Goal: Information Seeking & Learning: Learn about a topic

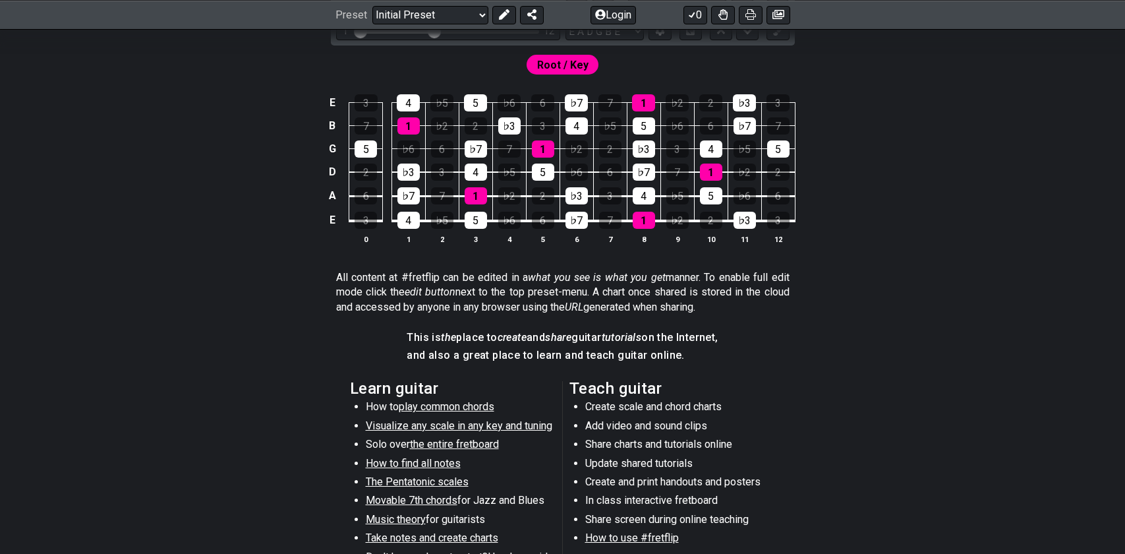
scroll to position [462, 0]
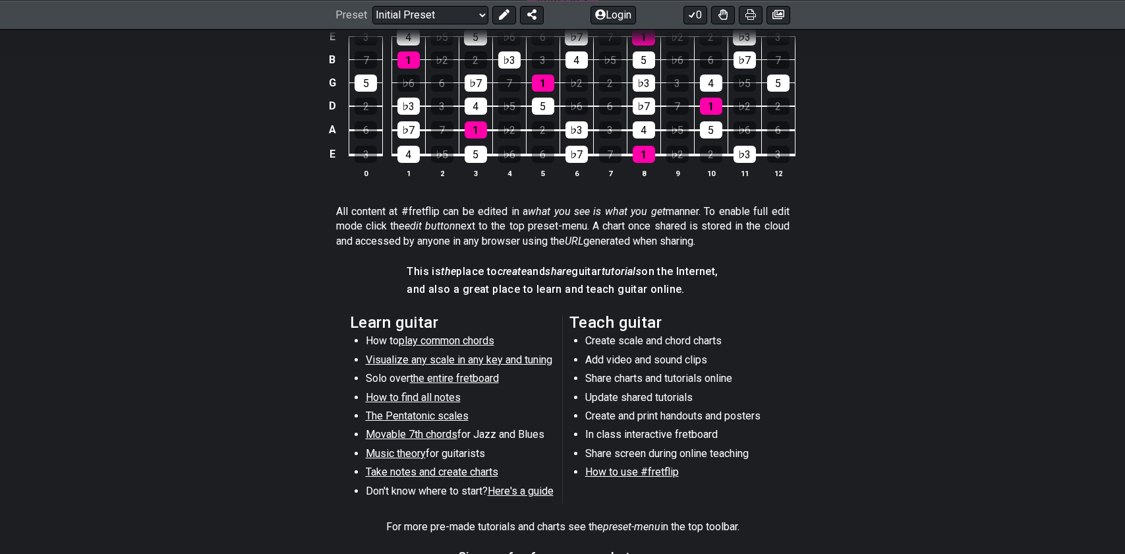
click at [539, 498] on li "Don't know where to start? Here's a guide" at bounding box center [460, 493] width 188 height 18
click at [534, 489] on span "Here's a guide" at bounding box center [521, 491] width 66 height 13
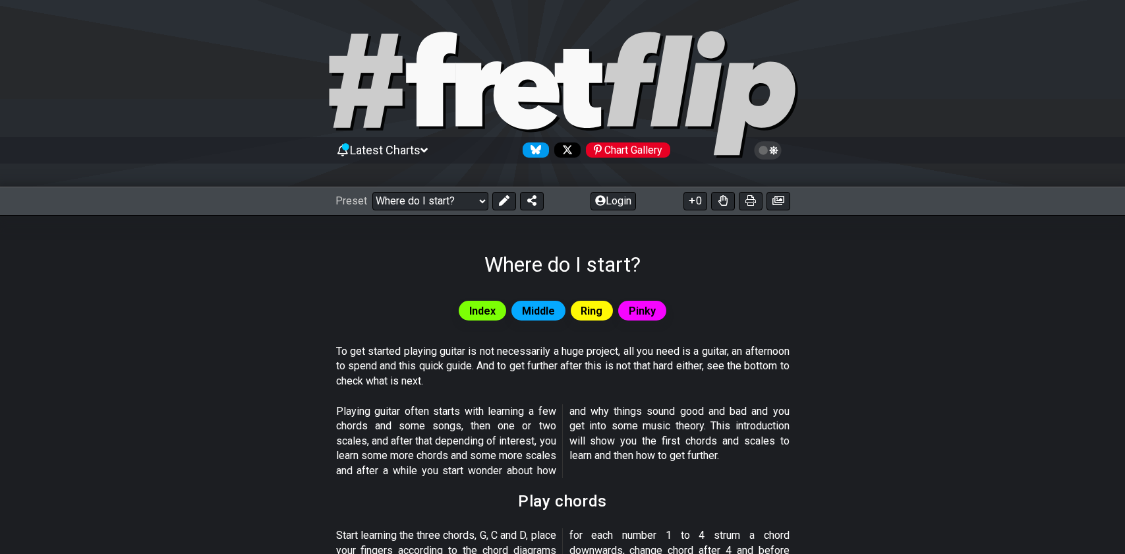
click at [467, 104] on icon at bounding box center [479, 93] width 46 height 65
select select "/welcome"
select select "C"
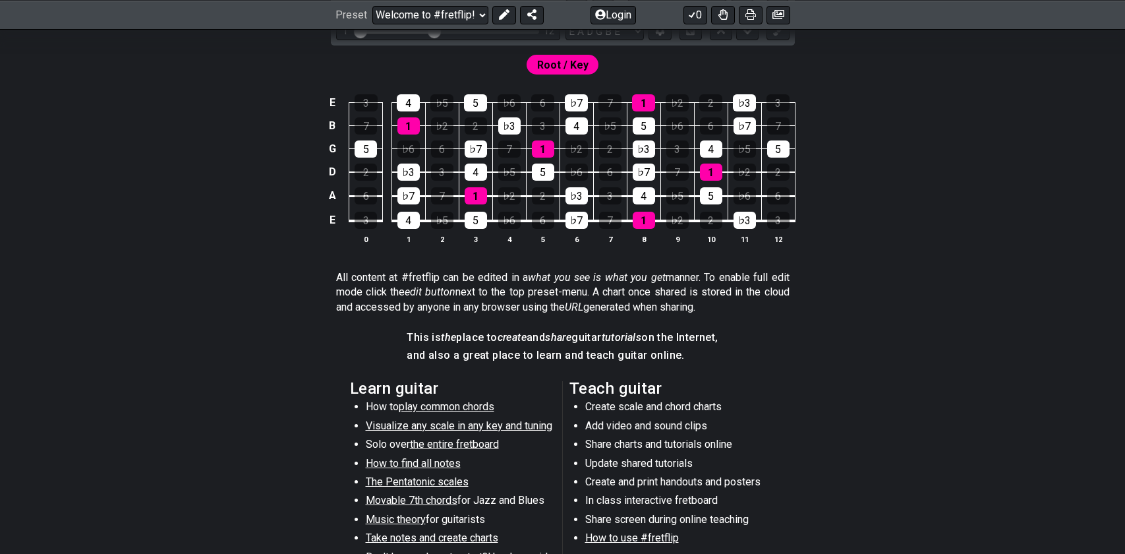
scroll to position [527, 0]
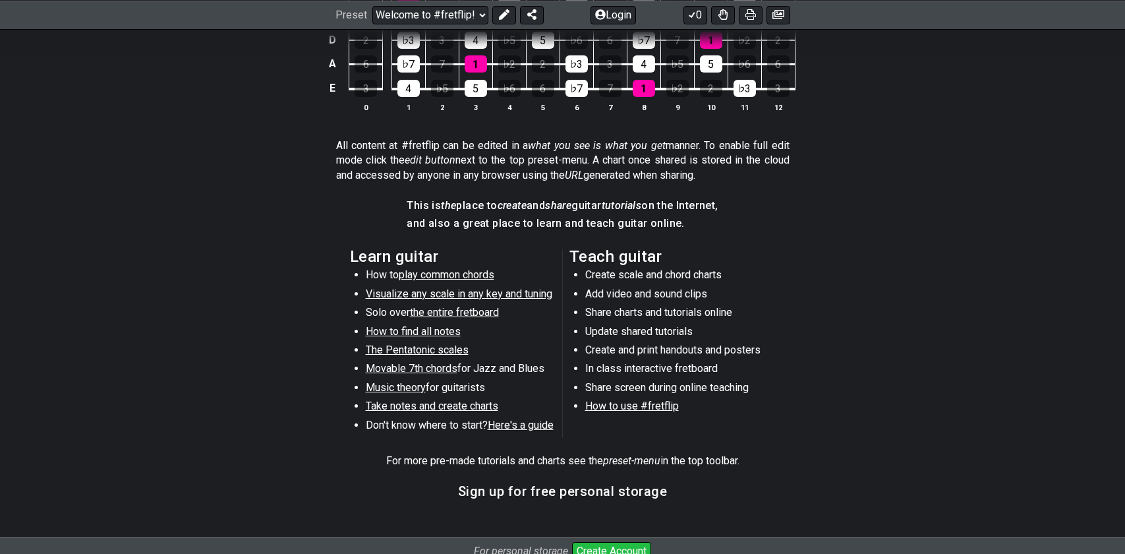
click at [416, 333] on span "How to find all notes" at bounding box center [413, 331] width 95 height 13
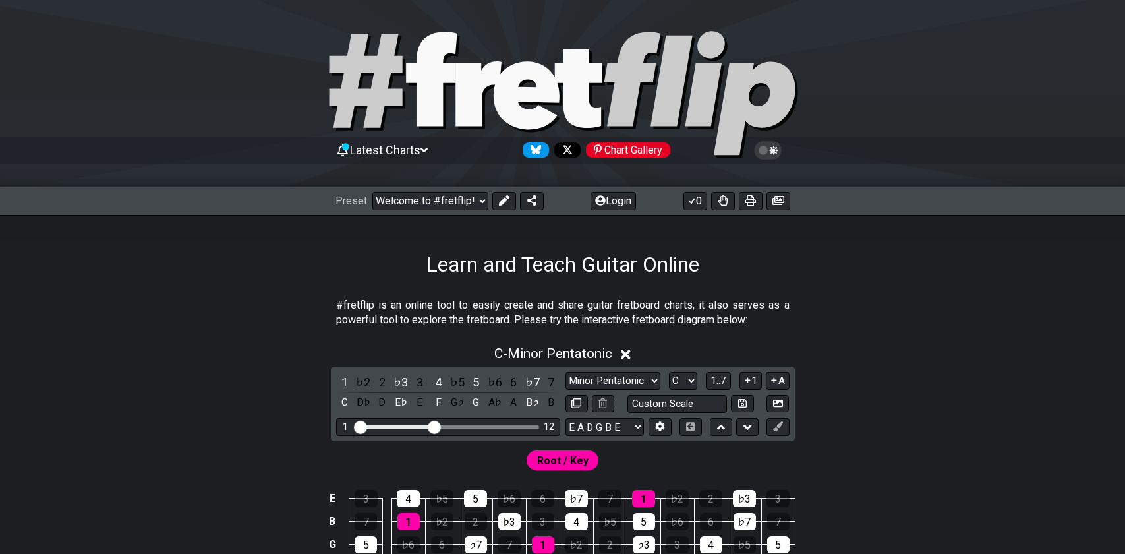
select select "/find-all-notes"
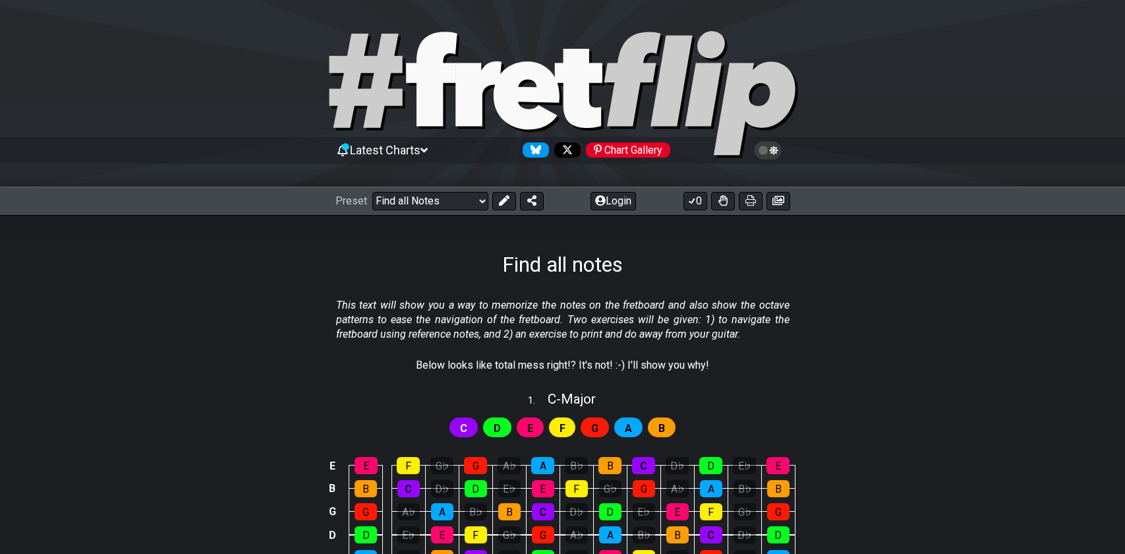
click at [396, 149] on span "Latest Charts" at bounding box center [385, 150] width 71 height 14
